Goal: Task Accomplishment & Management: Use online tool/utility

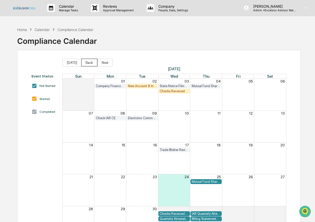
click at [90, 62] on button "Back" at bounding box center [89, 63] width 16 height 8
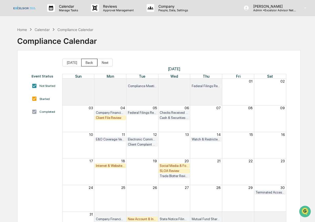
click at [92, 63] on button "Back" at bounding box center [89, 63] width 16 height 8
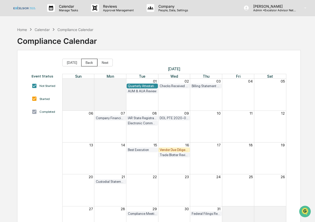
click at [92, 63] on button "Back" at bounding box center [89, 63] width 16 height 8
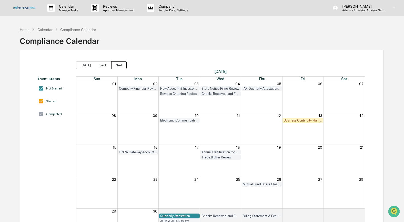
click at [122, 65] on button "Next" at bounding box center [118, 65] width 15 height 8
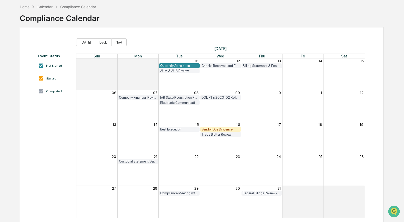
scroll to position [30, 0]
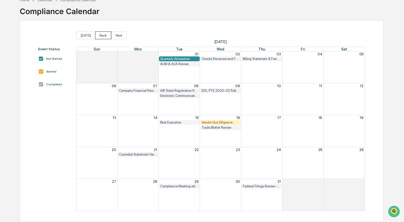
click at [104, 34] on button "Back" at bounding box center [103, 36] width 16 height 8
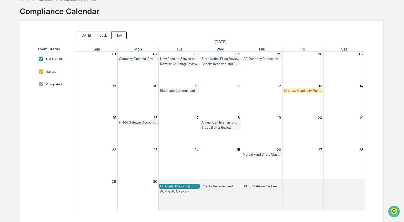
click at [118, 36] on button "Next" at bounding box center [118, 36] width 15 height 8
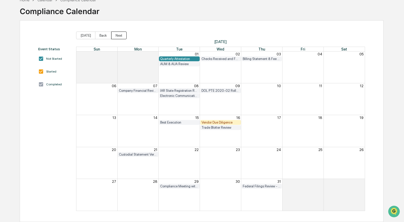
click at [118, 36] on button "Next" at bounding box center [118, 36] width 15 height 8
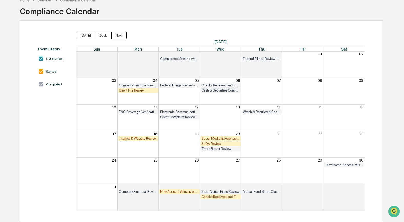
click at [118, 36] on button "Next" at bounding box center [118, 36] width 15 height 8
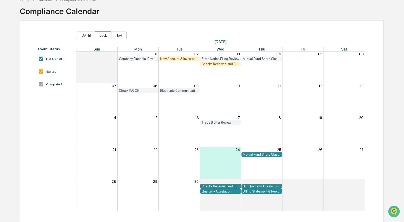
click at [103, 36] on button "Back" at bounding box center [103, 36] width 16 height 8
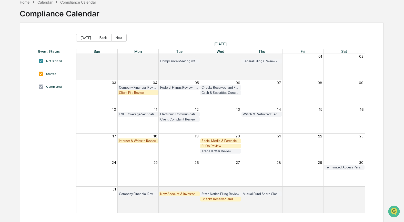
scroll to position [30, 0]
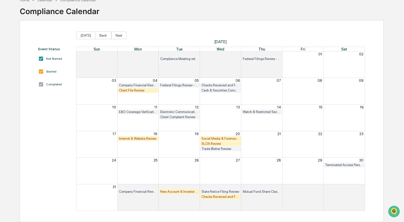
click at [210, 144] on div "SLOA Review" at bounding box center [221, 144] width 38 height 4
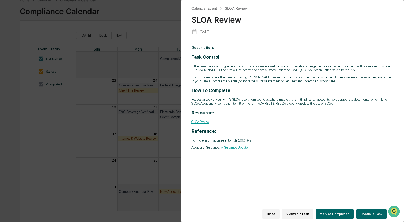
click at [315, 210] on button "Continue Task" at bounding box center [372, 214] width 30 height 10
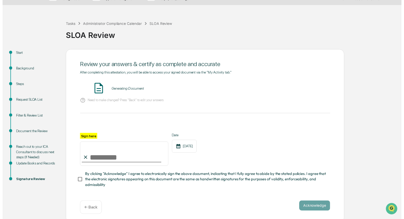
scroll to position [14, 0]
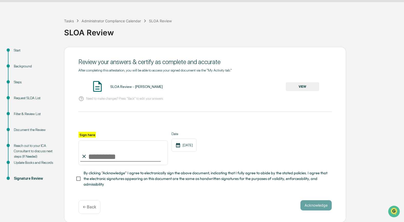
click at [298, 86] on button "VIEW" at bounding box center [302, 86] width 33 height 9
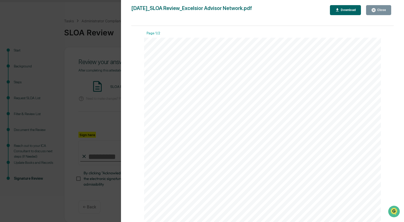
click at [315, 10] on div "Close" at bounding box center [381, 10] width 10 height 4
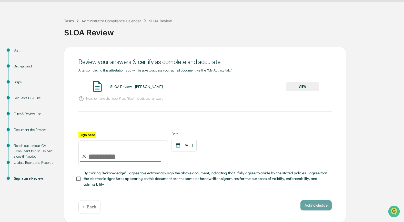
click at [97, 156] on input "Sign here" at bounding box center [124, 153] width 90 height 25
type input "**********"
click at [312, 205] on button "Acknowledge" at bounding box center [316, 205] width 31 height 10
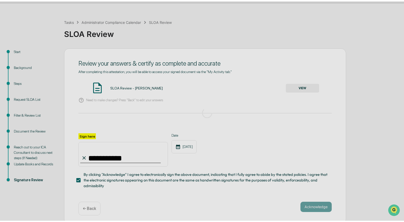
scroll to position [0, 0]
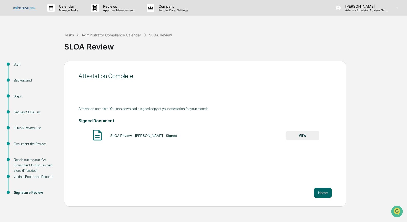
click at [300, 137] on button "VIEW" at bounding box center [302, 135] width 33 height 9
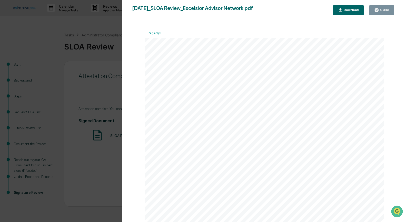
click at [315, 9] on div "Download" at bounding box center [351, 10] width 16 height 4
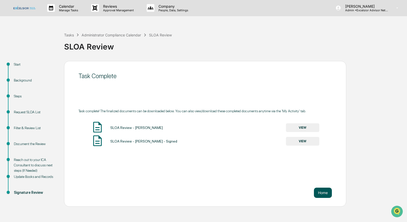
click at [315, 194] on button "Home" at bounding box center [323, 193] width 18 height 10
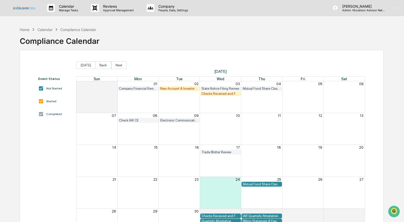
click at [155, 69] on span "[DATE] Back Next" at bounding box center [220, 65] width 289 height 8
click at [221, 103] on div "Month View" at bounding box center [220, 97] width 41 height 32
click at [215, 93] on div "Checks Received and Forwarded Log" at bounding box center [221, 94] width 38 height 4
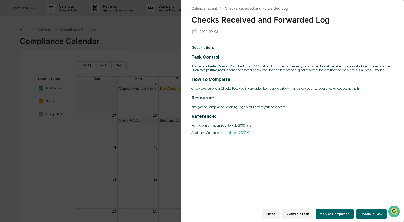
click at [315, 212] on button "Continue Task" at bounding box center [372, 214] width 30 height 10
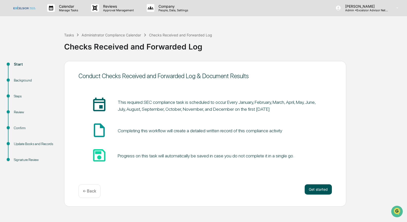
click at [315, 188] on button "Get started" at bounding box center [318, 189] width 27 height 10
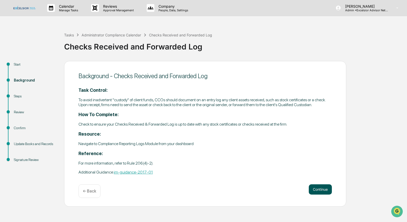
click at [315, 192] on button "Continue" at bounding box center [320, 189] width 23 height 10
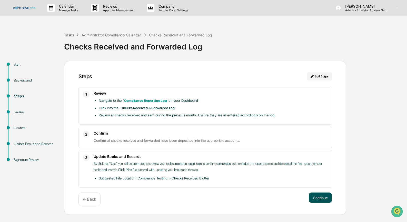
click at [315, 196] on button "Continue" at bounding box center [320, 198] width 23 height 10
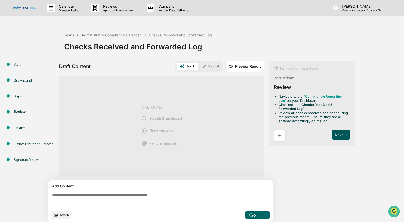
click at [315, 134] on button "Next ➔" at bounding box center [341, 135] width 19 height 11
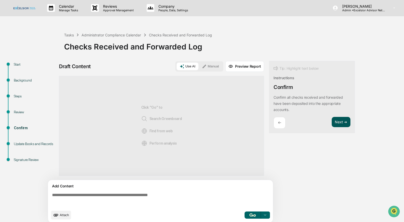
click at [315, 123] on button "Next ➔" at bounding box center [341, 122] width 19 height 11
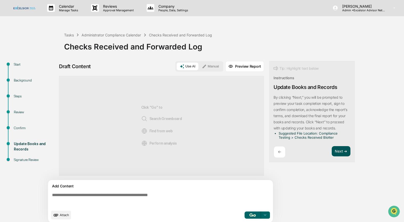
click at [315, 149] on button "Next ➔" at bounding box center [341, 151] width 19 height 11
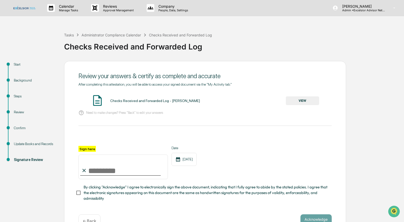
click at [297, 102] on button "VIEW" at bounding box center [302, 100] width 33 height 9
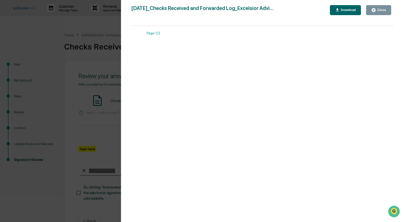
click at [315, 10] on div "Close" at bounding box center [381, 10] width 10 height 4
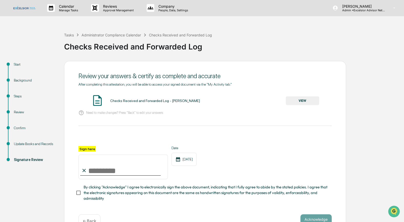
click at [93, 169] on input "Sign here" at bounding box center [124, 167] width 90 height 25
type input "**********"
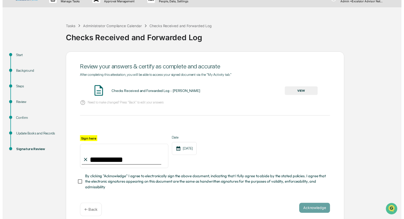
scroll to position [14, 0]
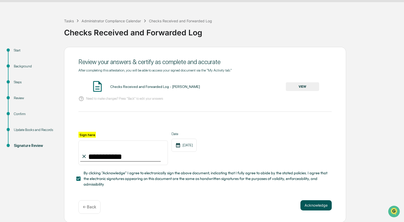
click at [307, 205] on button "Acknowledge" at bounding box center [316, 205] width 31 height 10
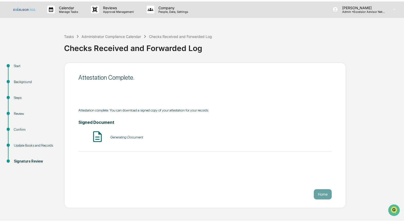
scroll to position [0, 0]
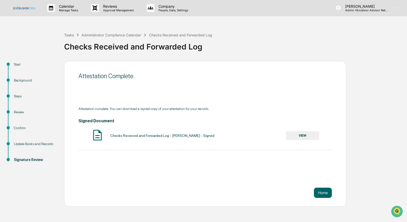
click at [300, 136] on button "VIEW" at bounding box center [302, 135] width 33 height 9
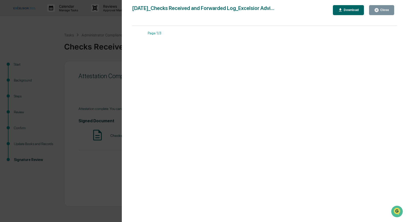
click at [315, 9] on div "Download" at bounding box center [351, 10] width 16 height 4
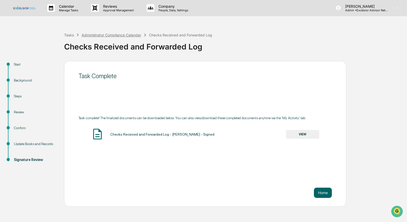
click at [123, 34] on div "Administrator Compliance Calendar" at bounding box center [112, 35] width 60 height 4
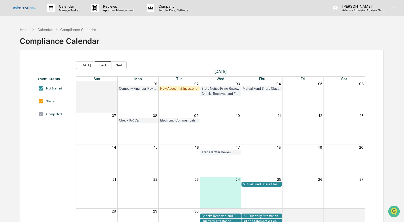
click at [107, 64] on button "Back" at bounding box center [103, 65] width 16 height 8
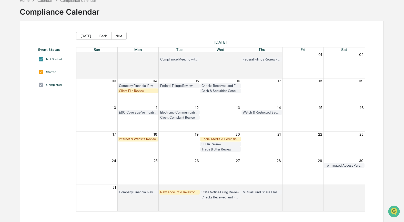
scroll to position [30, 0]
click at [115, 35] on button "Next" at bounding box center [118, 36] width 15 height 8
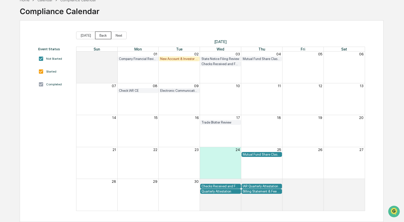
click at [105, 35] on button "Back" at bounding box center [103, 36] width 16 height 8
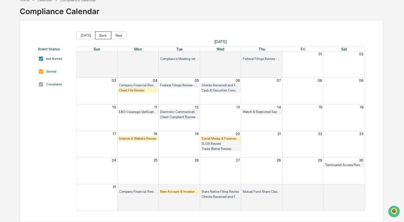
click at [105, 35] on button "Back" at bounding box center [103, 36] width 16 height 8
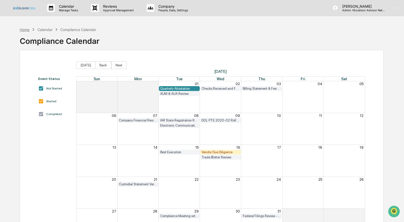
click at [25, 29] on div "Home" at bounding box center [25, 29] width 10 height 4
